Goal: Task Accomplishment & Management: Manage account settings

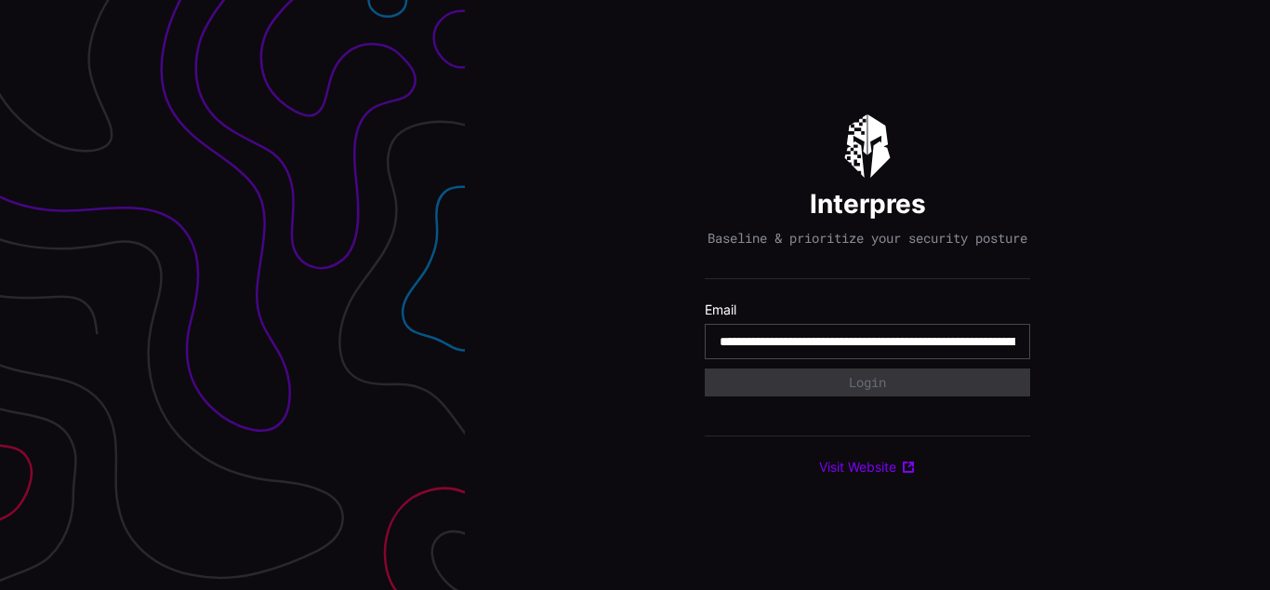
click at [868, 350] on input "**********" at bounding box center [868, 341] width 296 height 17
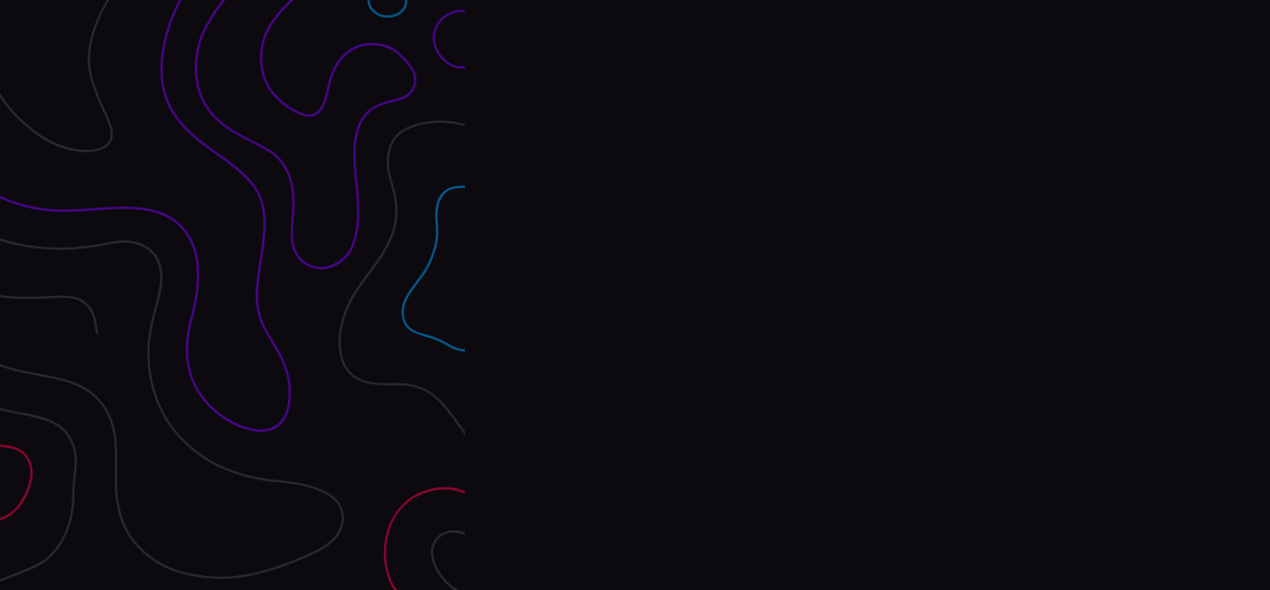
click at [635, 295] on div "Interpres Baseline & prioritize your security posture Email Login Visit Website" at bounding box center [867, 295] width 805 height 590
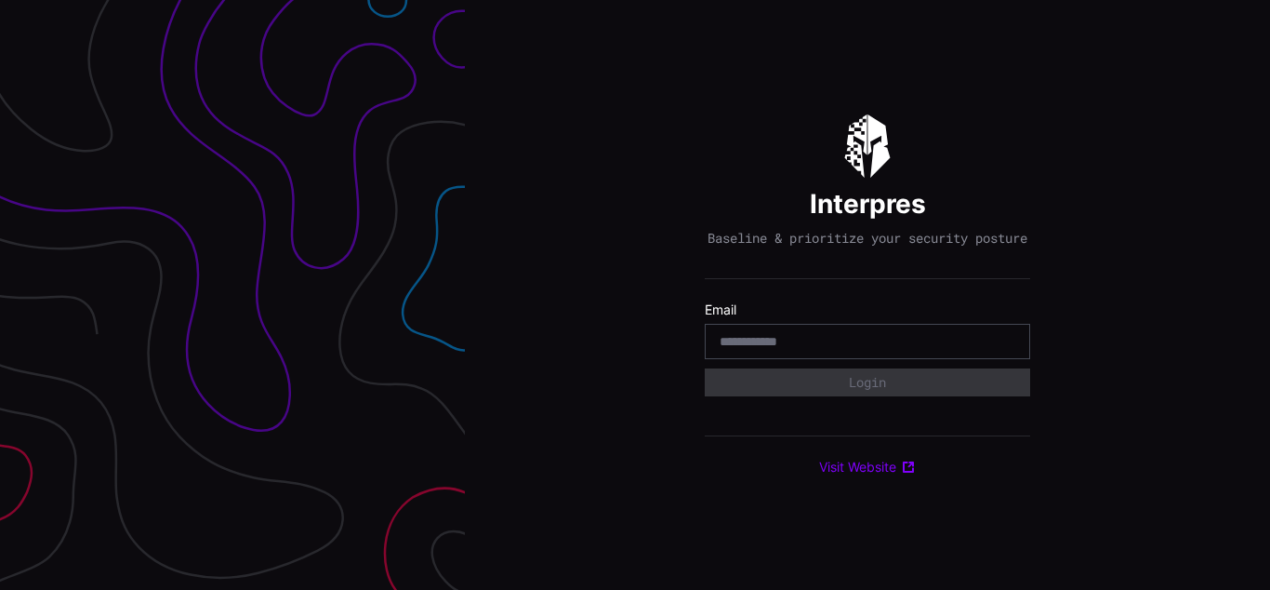
click at [635, 295] on div "Interpres Baseline & prioritize your security posture Email Login Visit Website" at bounding box center [867, 295] width 805 height 590
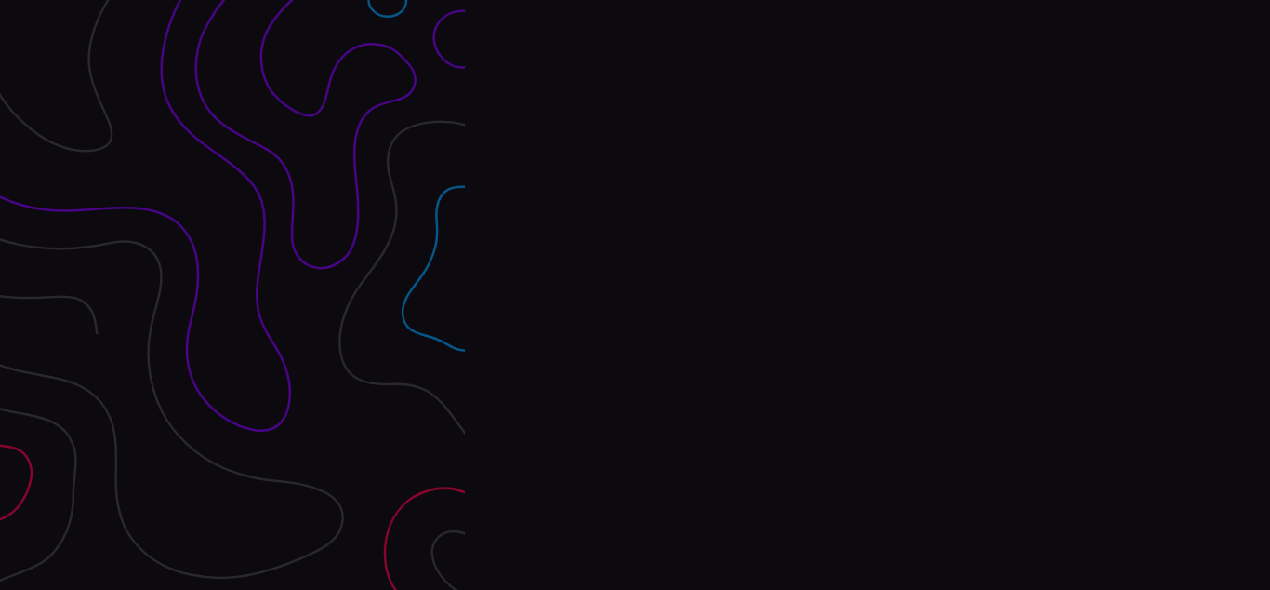
click at [635, 295] on div "Interpres Baseline & prioritize your security posture Email Login Visit Website" at bounding box center [867, 295] width 805 height 590
